Goal: Register for event/course

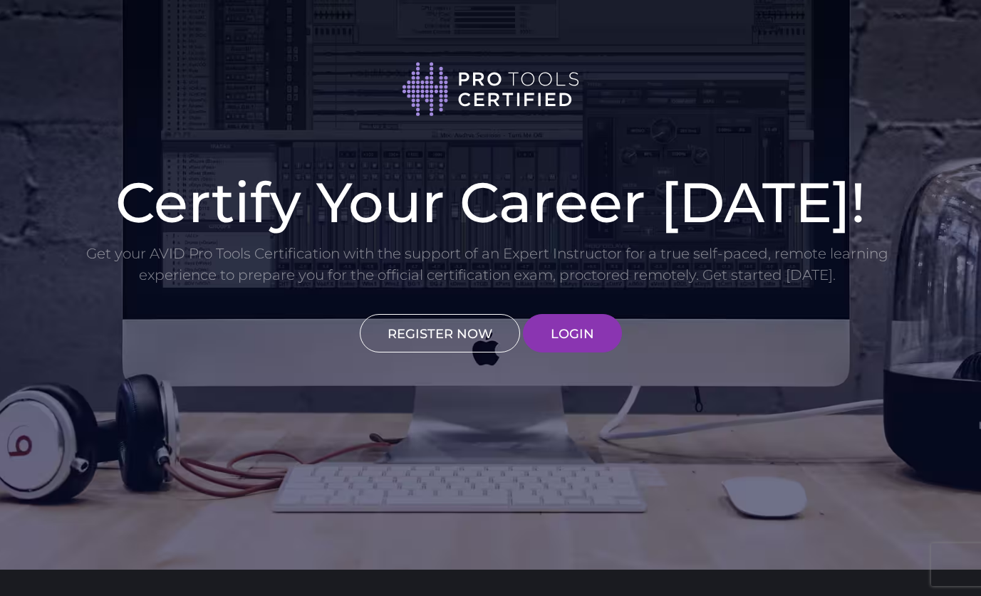
click at [459, 323] on link "REGISTER NOW" at bounding box center [440, 333] width 160 height 38
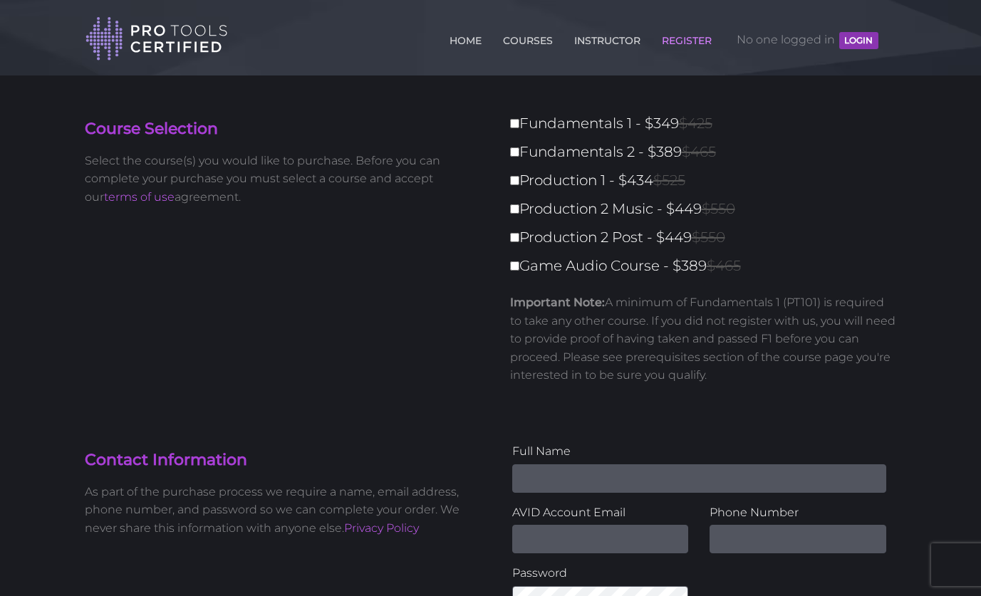
click at [536, 125] on label "Fundamentals 1 - $349 $425" at bounding box center [707, 123] width 395 height 25
click at [519, 125] on input "Fundamentals 1 - $349 $425" at bounding box center [514, 123] width 9 height 9
checkbox input "true"
type input "349"
click at [516, 162] on label "Fundamentals 2 - $389 $465" at bounding box center [707, 152] width 395 height 25
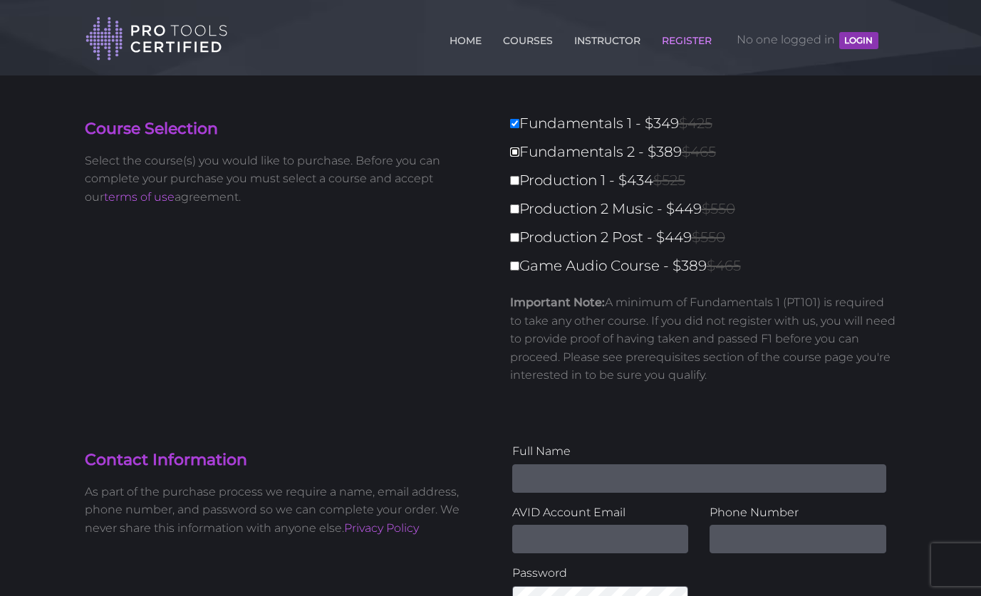
click at [516, 157] on input "Fundamentals 2 - $389 $465" at bounding box center [514, 151] width 9 height 9
checkbox input "true"
type input "738"
click at [524, 125] on label "Fundamentals 1 - $349 $425" at bounding box center [707, 123] width 395 height 25
click at [519, 125] on input "Fundamentals 1 - $349 $425" at bounding box center [514, 123] width 9 height 9
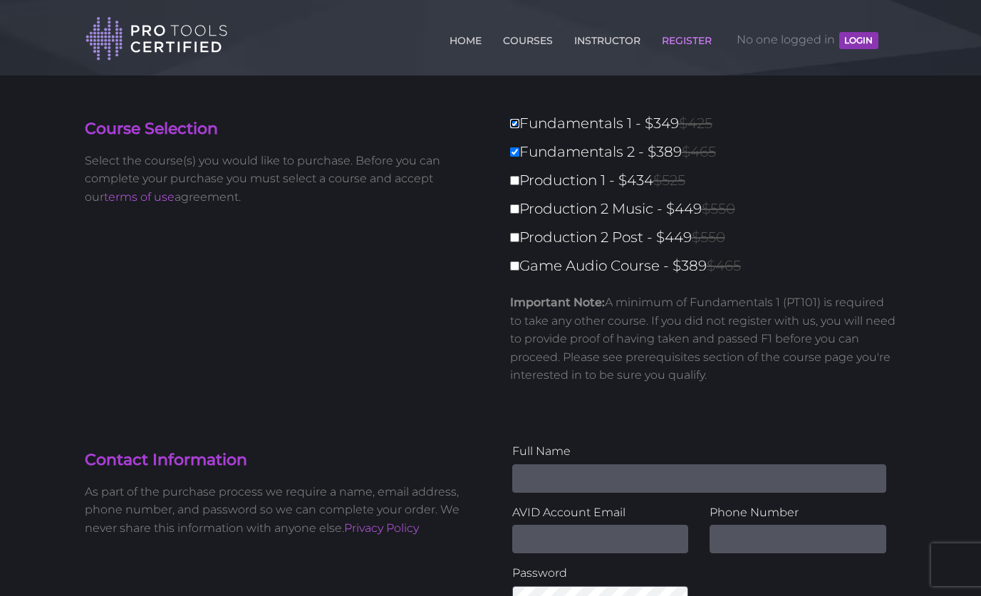
checkbox input "false"
type input "389"
click at [524, 142] on label "Fundamentals 2 - $389 $465" at bounding box center [707, 152] width 395 height 25
click at [519, 147] on input "Fundamentals 2 - $389 $465" at bounding box center [514, 151] width 9 height 9
checkbox input "false"
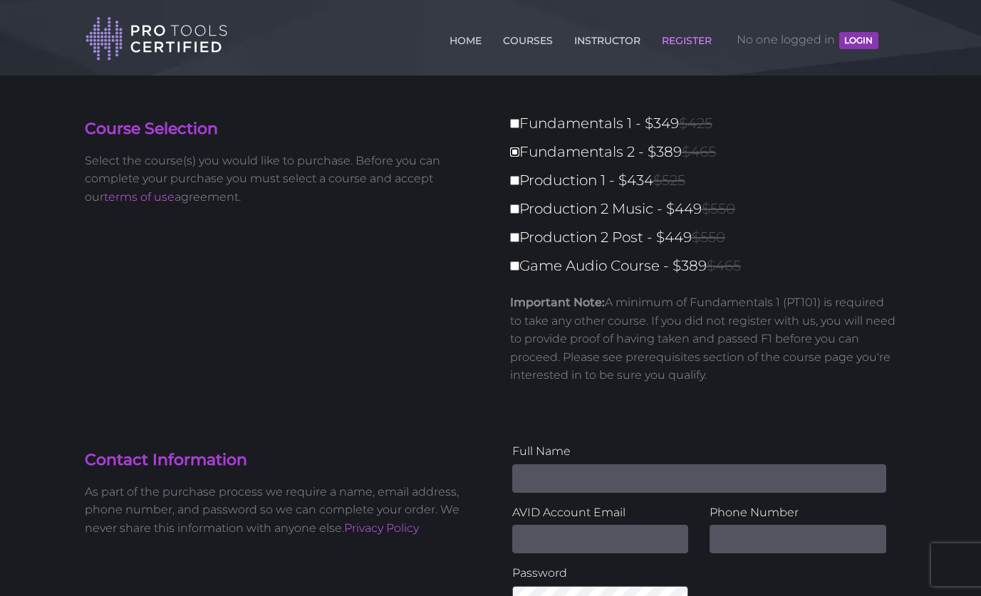
type input "0"
click at [523, 122] on label "Fundamentals 1 - $349 $425" at bounding box center [707, 123] width 395 height 25
click at [519, 122] on input "Fundamentals 1 - $349 $425" at bounding box center [514, 123] width 9 height 9
checkbox input "true"
type input "349"
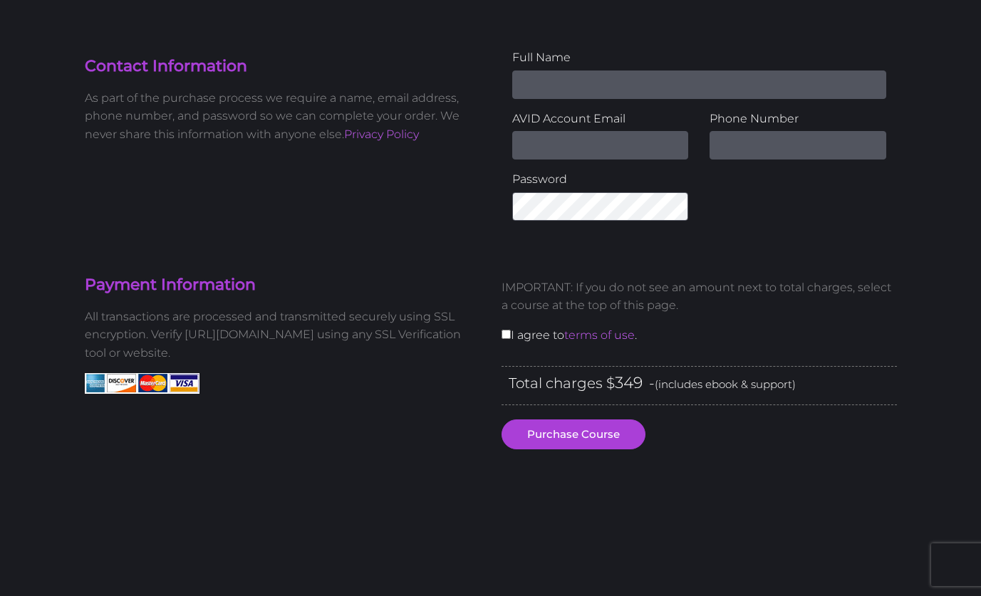
scroll to position [403, 0]
